Goal: Information Seeking & Learning: Learn about a topic

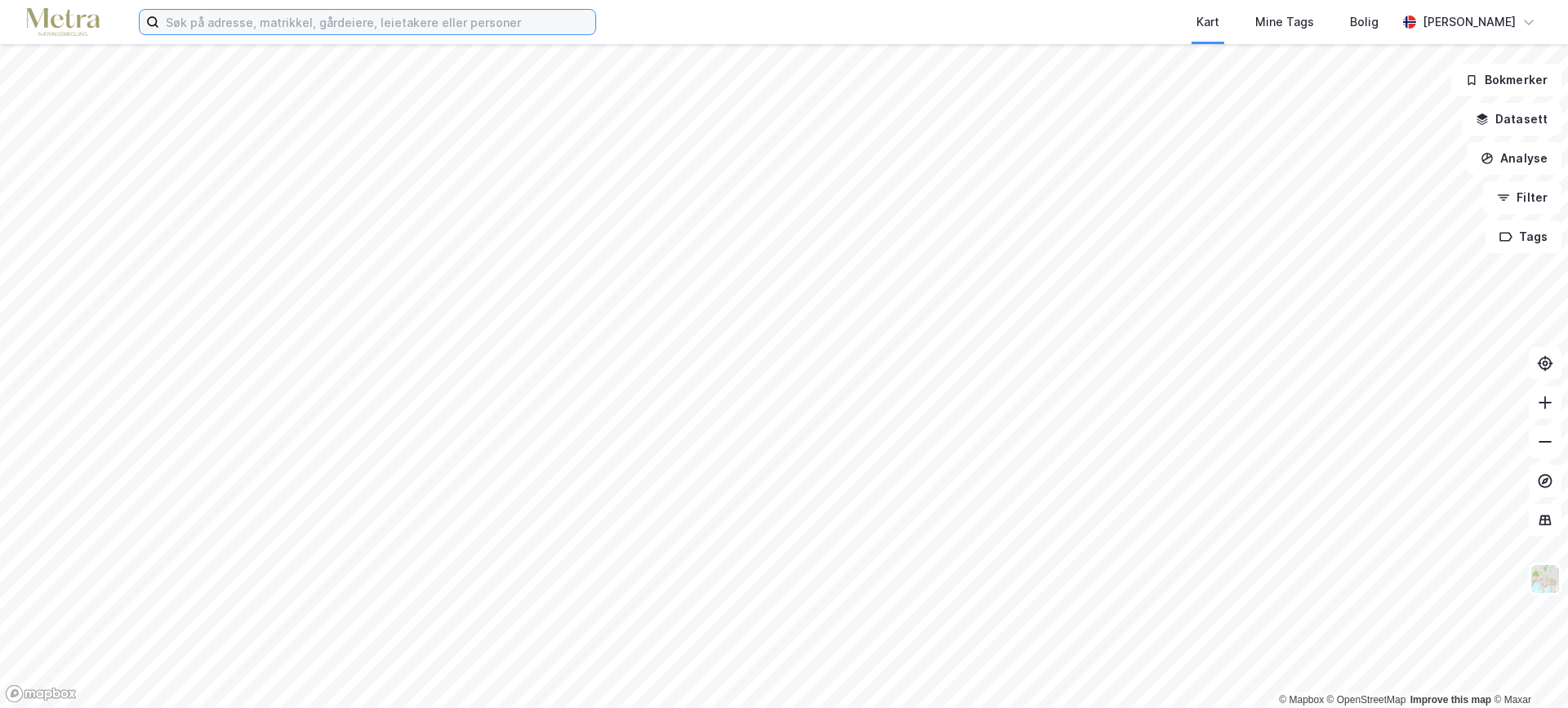
click at [255, 28] on input at bounding box center [377, 22] width 436 height 25
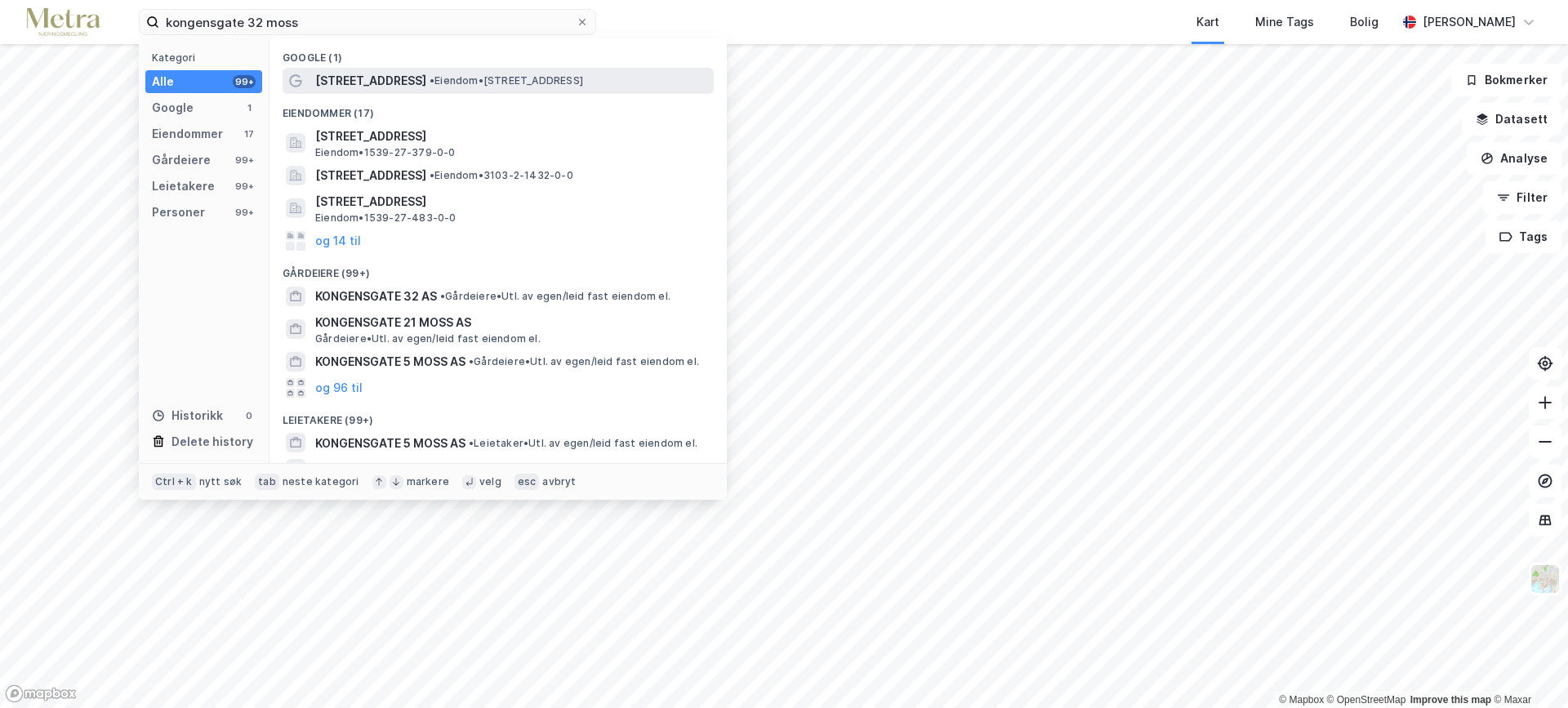
click at [382, 71] on span "[STREET_ADDRESS]" at bounding box center [371, 81] width 111 height 20
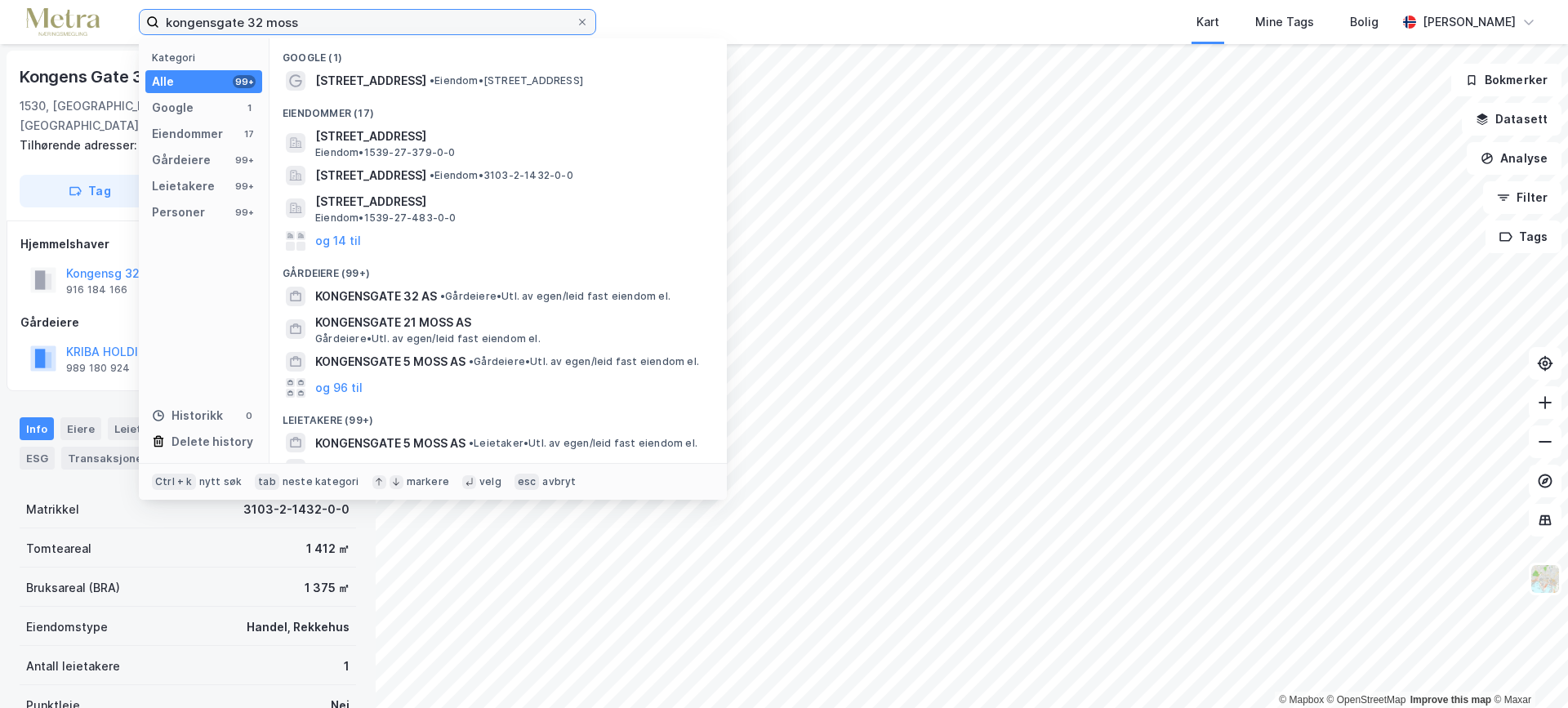
drag, startPoint x: 300, startPoint y: 18, endPoint x: 133, endPoint y: 22, distance: 167.0
click at [133, 22] on div "[STREET_ADDRESS] moss Kategori Alle 99+ Google 1 Eiendommer 17 Gårdeiere 99+ Le…" at bounding box center [784, 22] width 1568 height 44
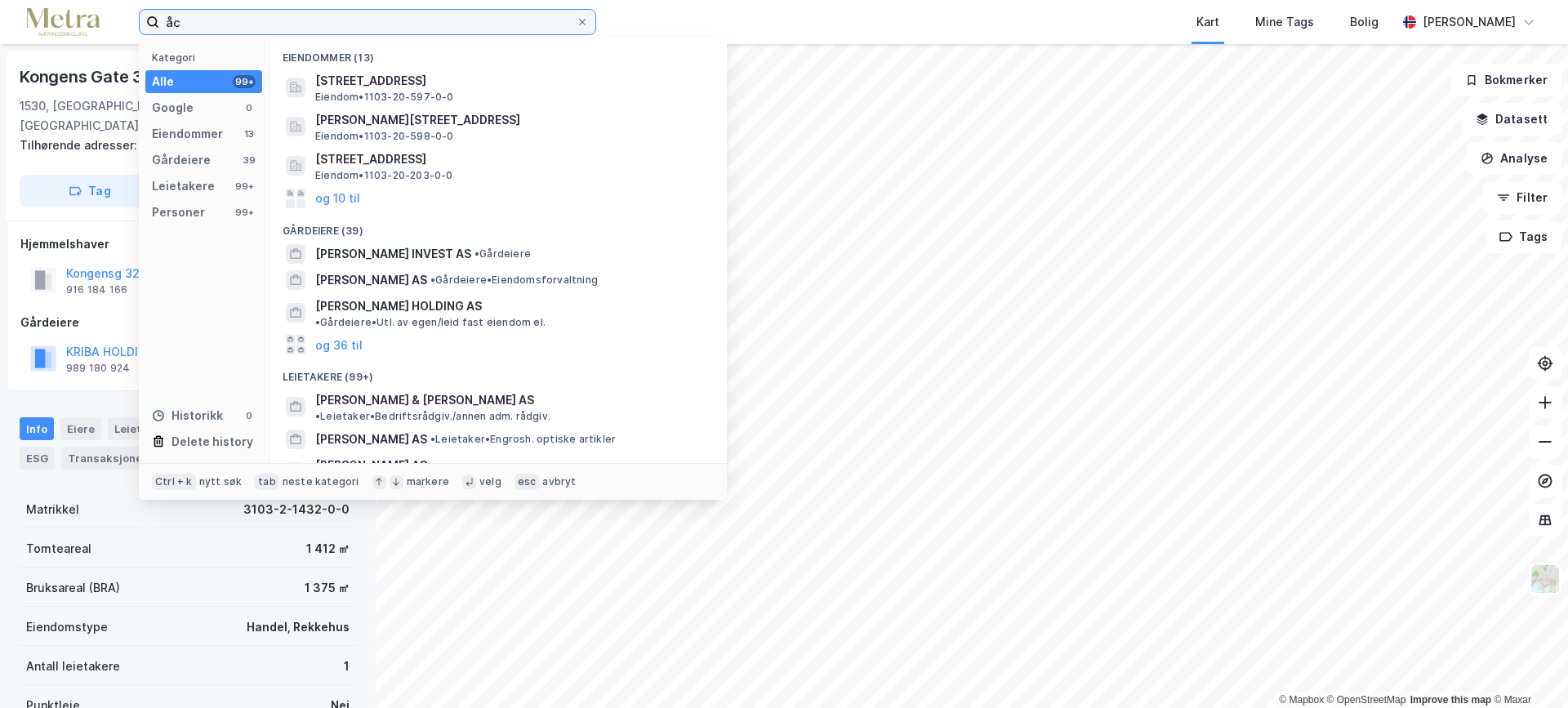
type input "å"
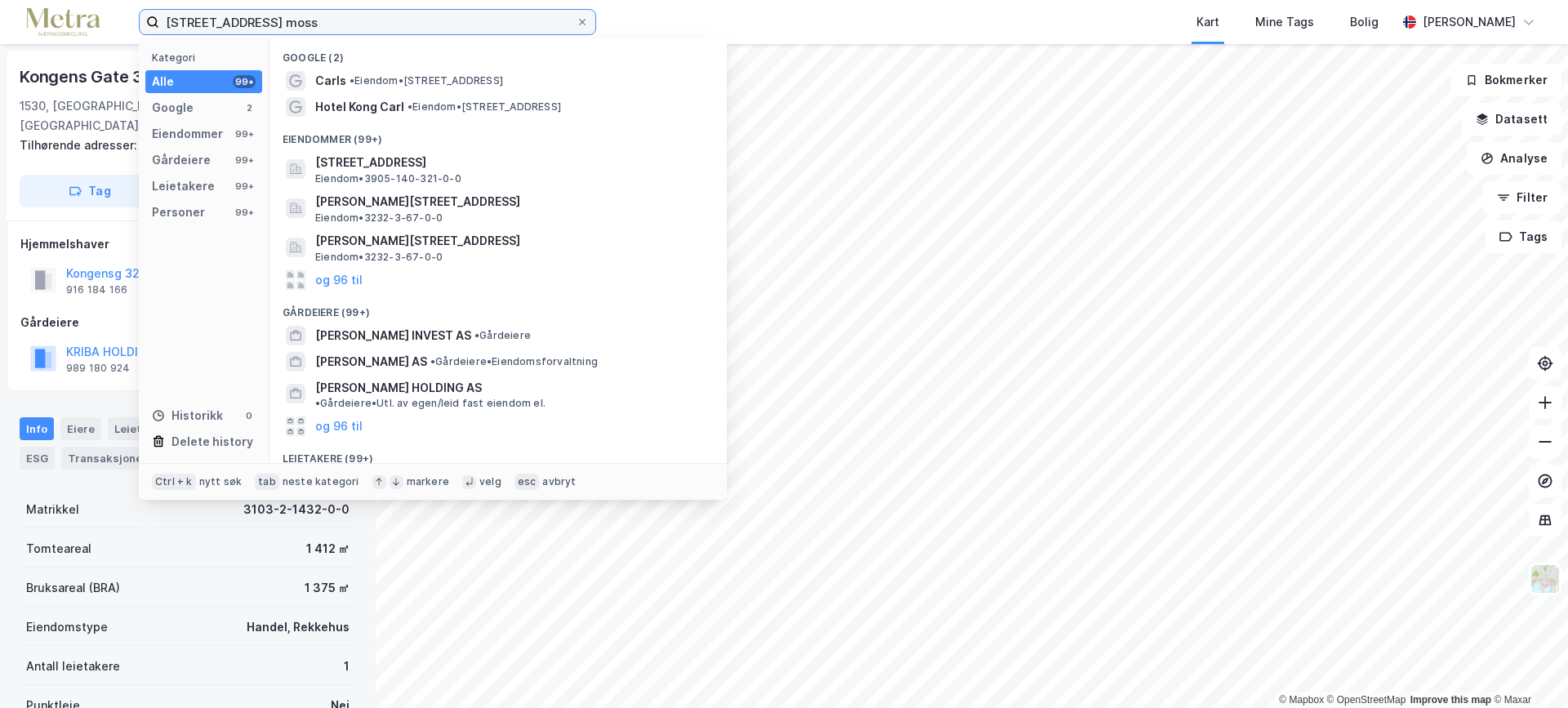
type input "[STREET_ADDRESS] moss"
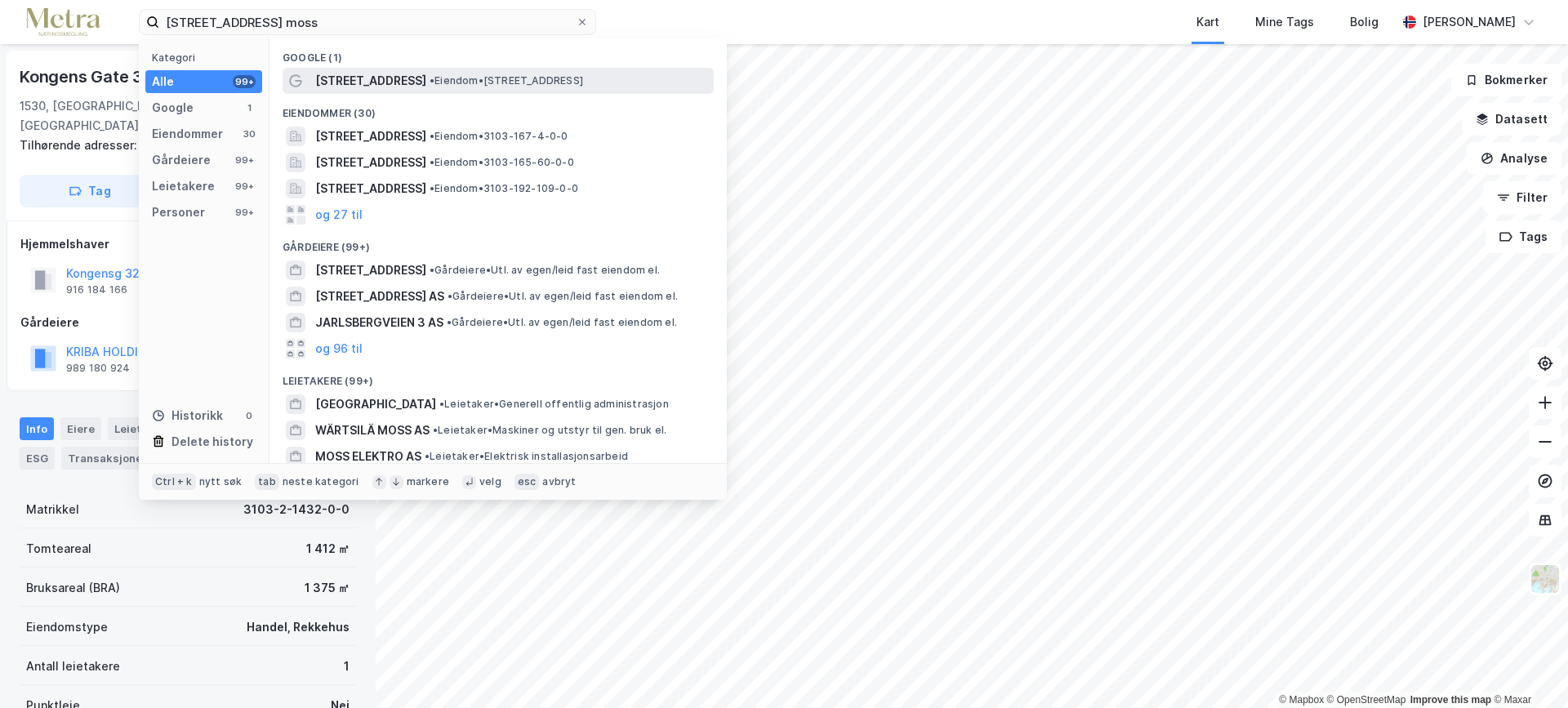
click at [375, 82] on span "[STREET_ADDRESS]" at bounding box center [371, 81] width 111 height 20
